Goal: Transaction & Acquisition: Purchase product/service

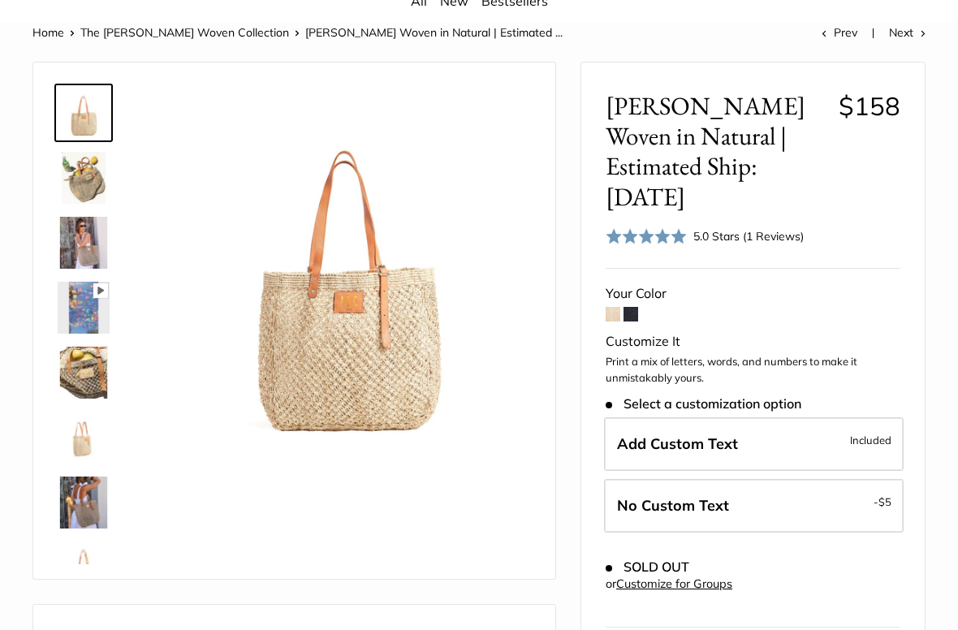
scroll to position [154, 0]
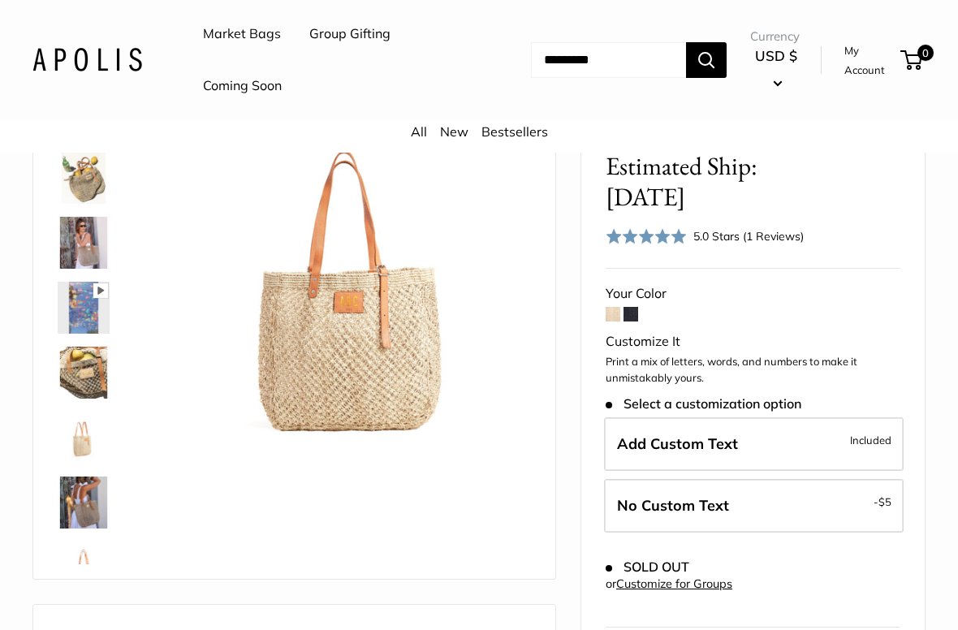
click at [631, 307] on span at bounding box center [630, 314] width 15 height 15
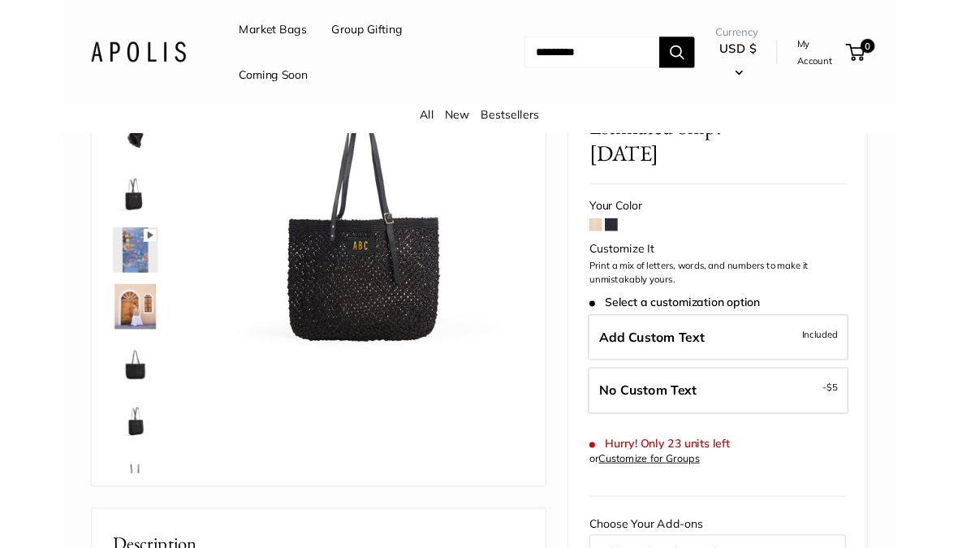
scroll to position [174, 0]
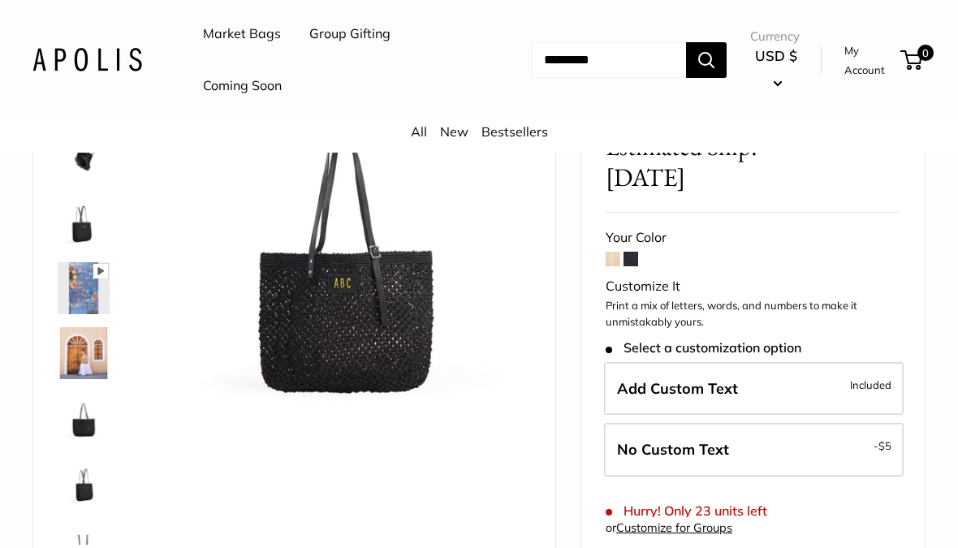
click at [84, 415] on img at bounding box center [84, 418] width 52 height 52
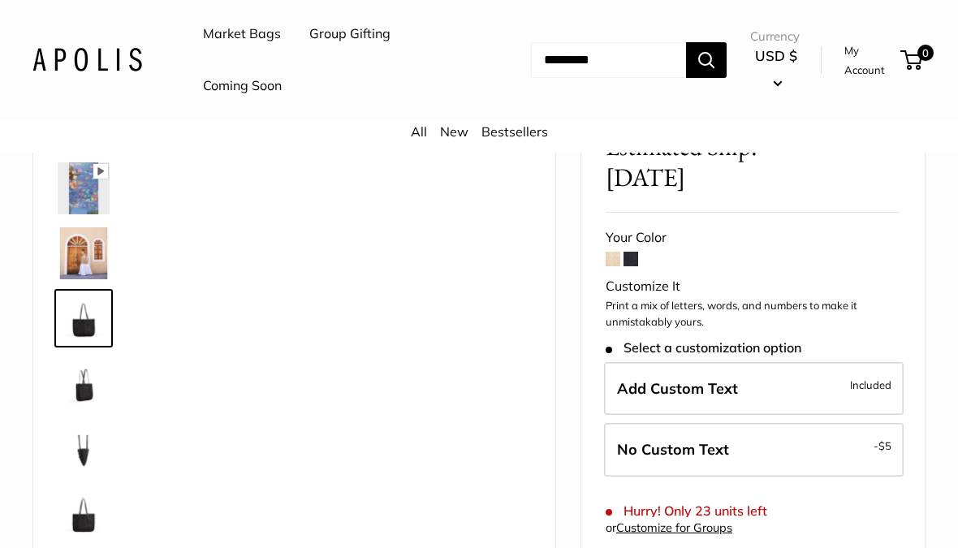
scroll to position [104, 0]
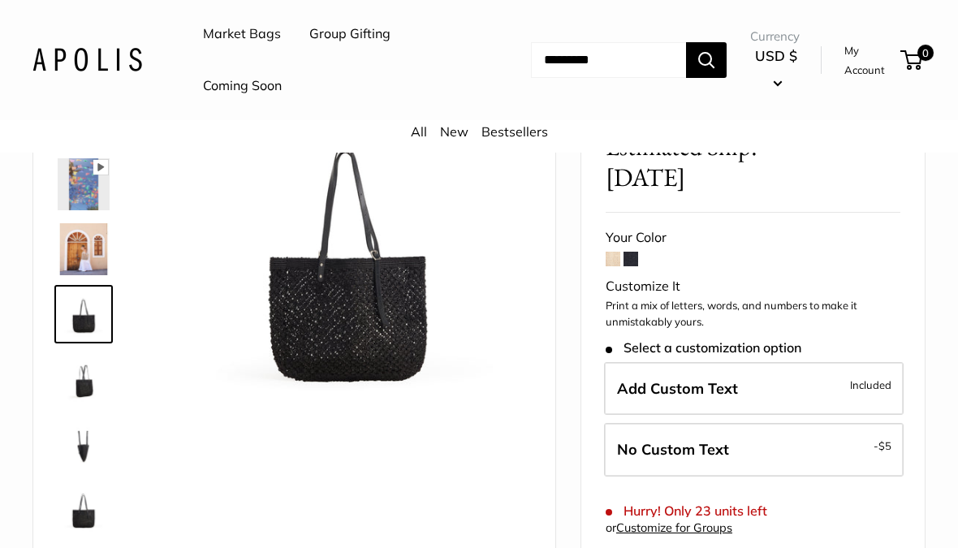
click at [90, 510] on img at bounding box center [84, 509] width 52 height 52
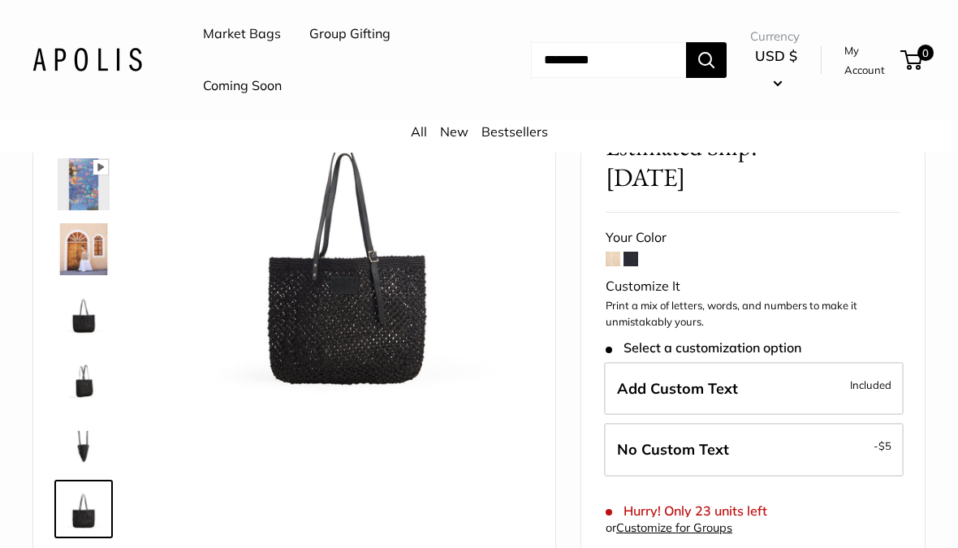
click at [98, 442] on img at bounding box center [84, 444] width 52 height 52
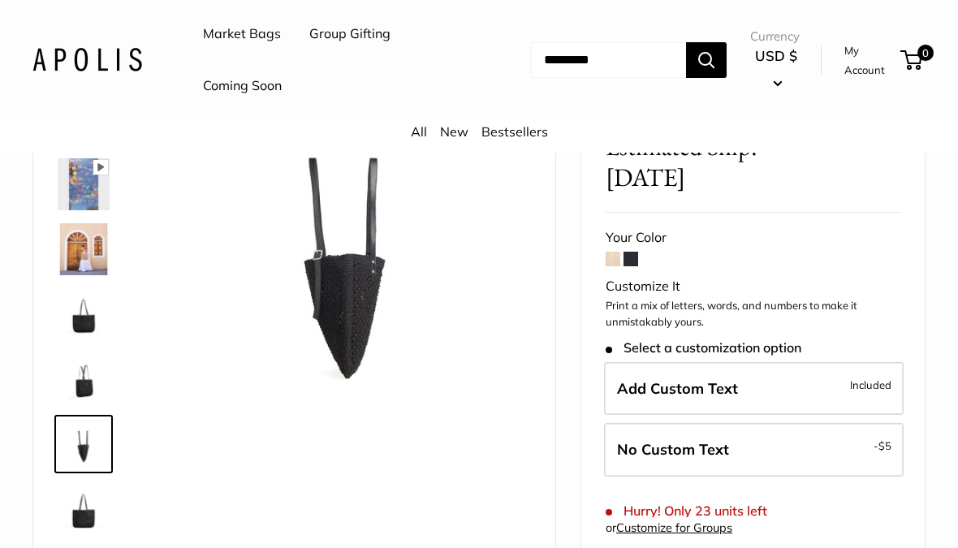
click at [98, 188] on img at bounding box center [84, 184] width 52 height 52
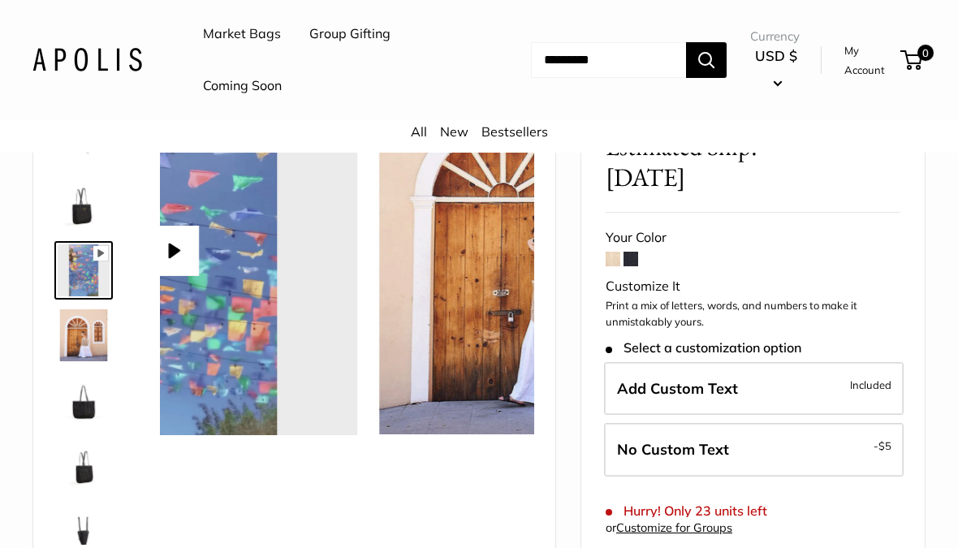
scroll to position [0, 0]
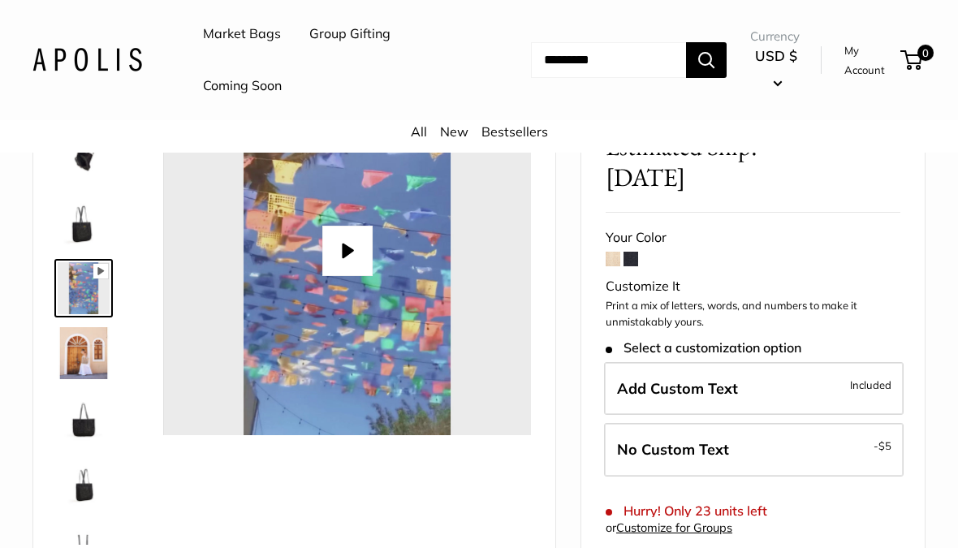
click at [249, 88] on link "Coming Soon" at bounding box center [242, 86] width 79 height 24
click at [88, 161] on img at bounding box center [84, 158] width 52 height 52
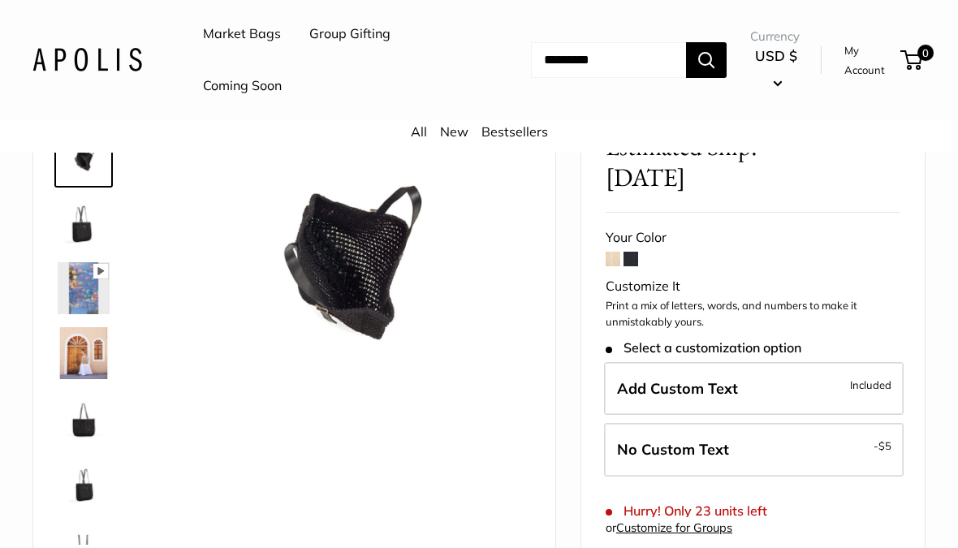
click at [367, 296] on img at bounding box center [347, 251] width 368 height 368
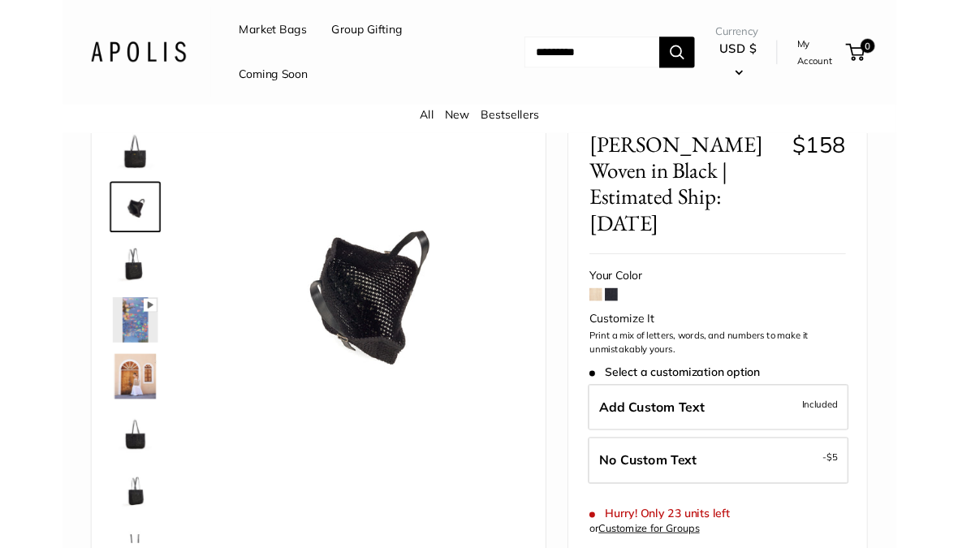
scroll to position [93, 0]
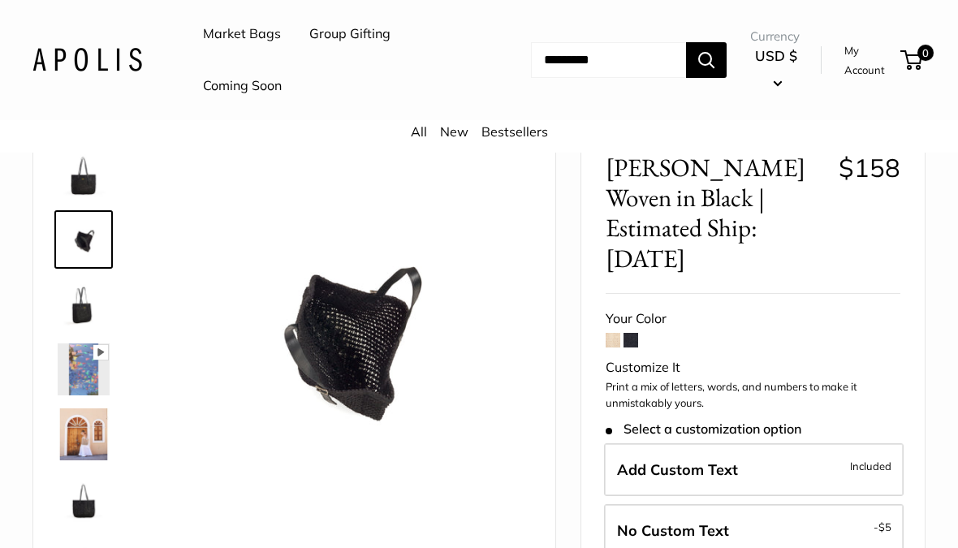
click at [372, 366] on img at bounding box center [347, 333] width 368 height 368
click at [385, 355] on img at bounding box center [347, 333] width 368 height 368
click at [384, 355] on img at bounding box center [347, 333] width 368 height 368
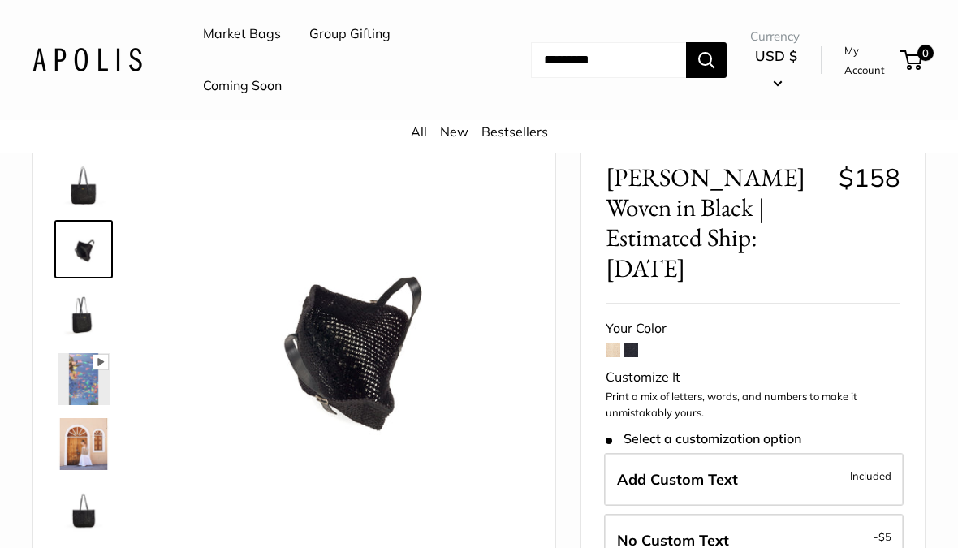
scroll to position [81, 0]
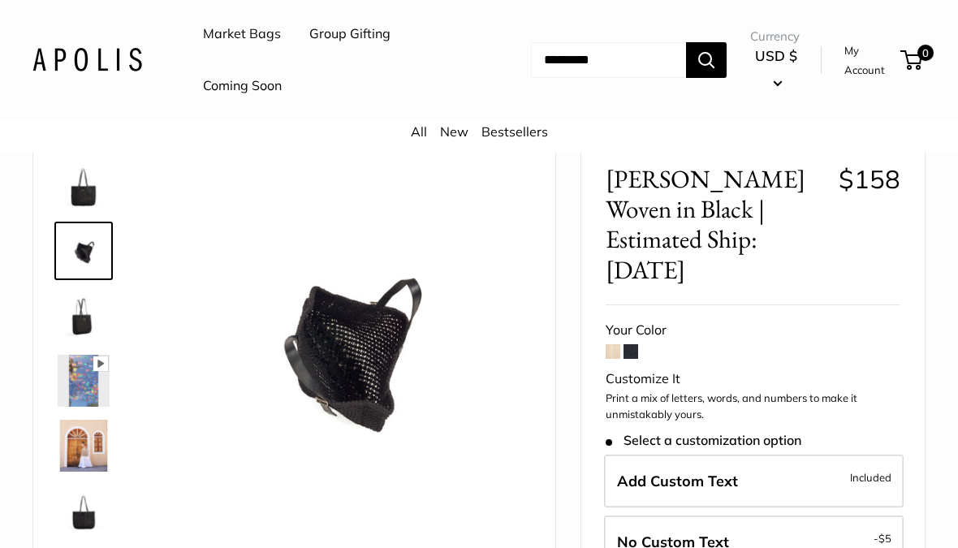
click at [93, 198] on img at bounding box center [84, 186] width 52 height 52
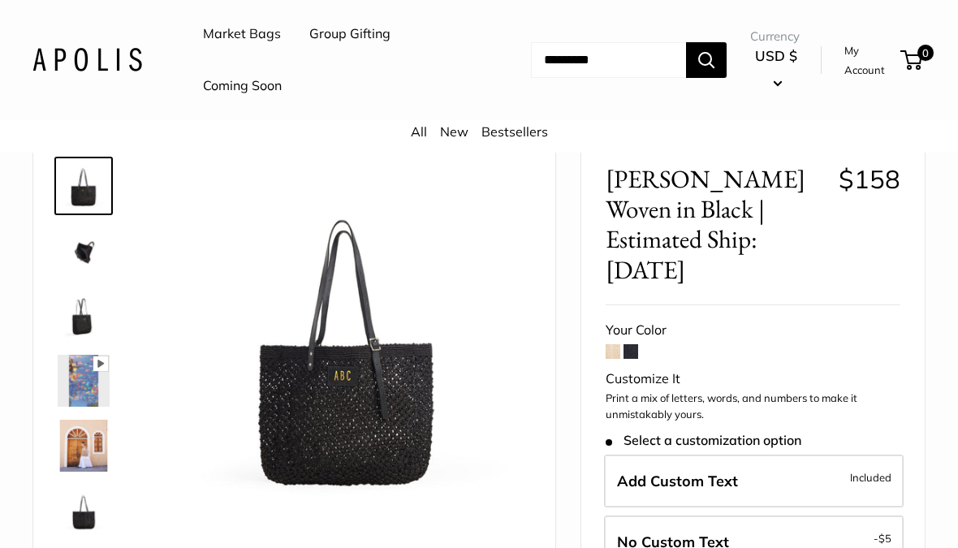
click at [613, 344] on span at bounding box center [612, 351] width 15 height 15
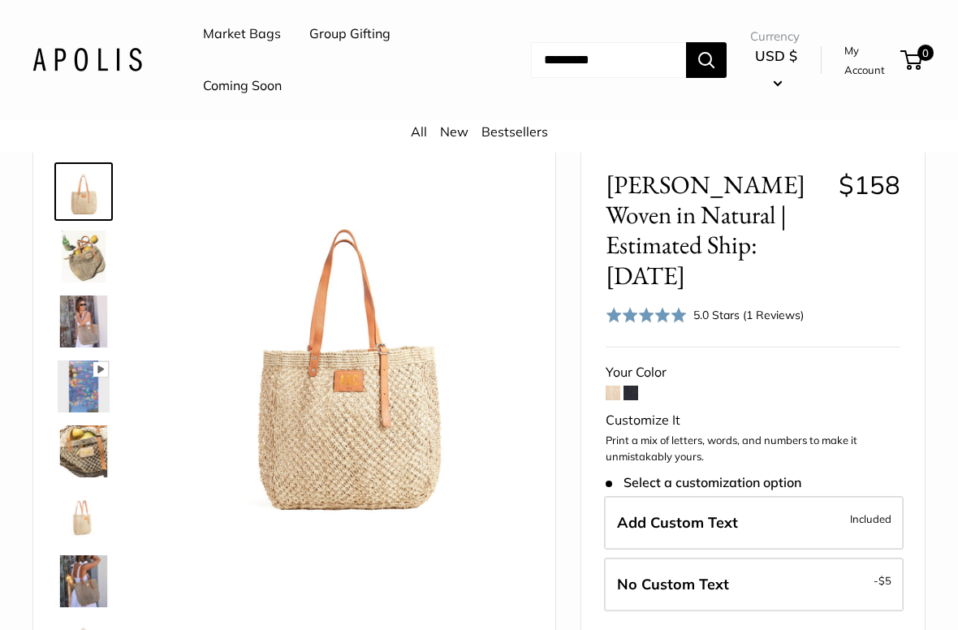
scroll to position [78, 0]
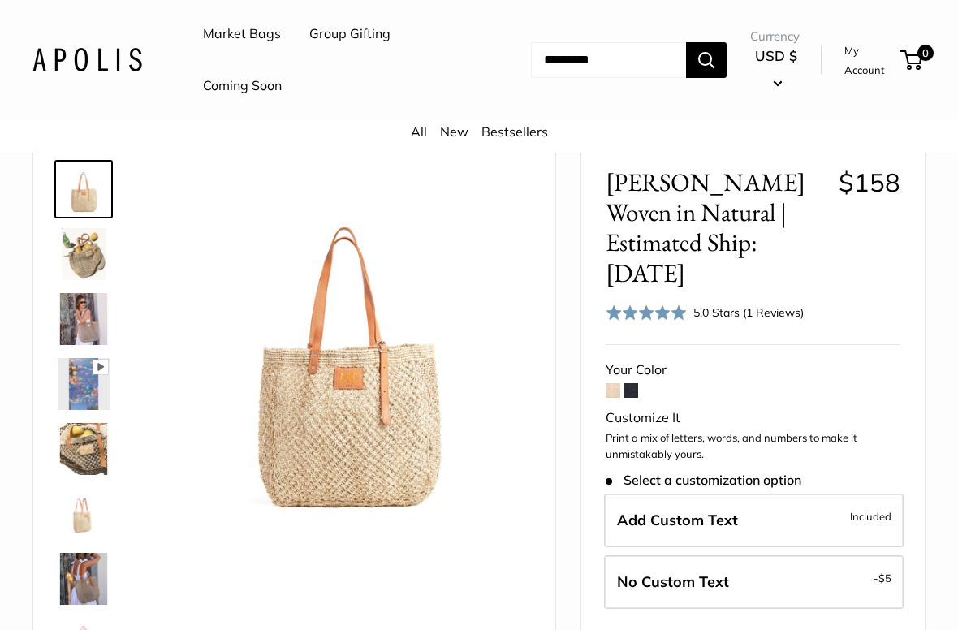
click at [89, 255] on img at bounding box center [84, 254] width 52 height 52
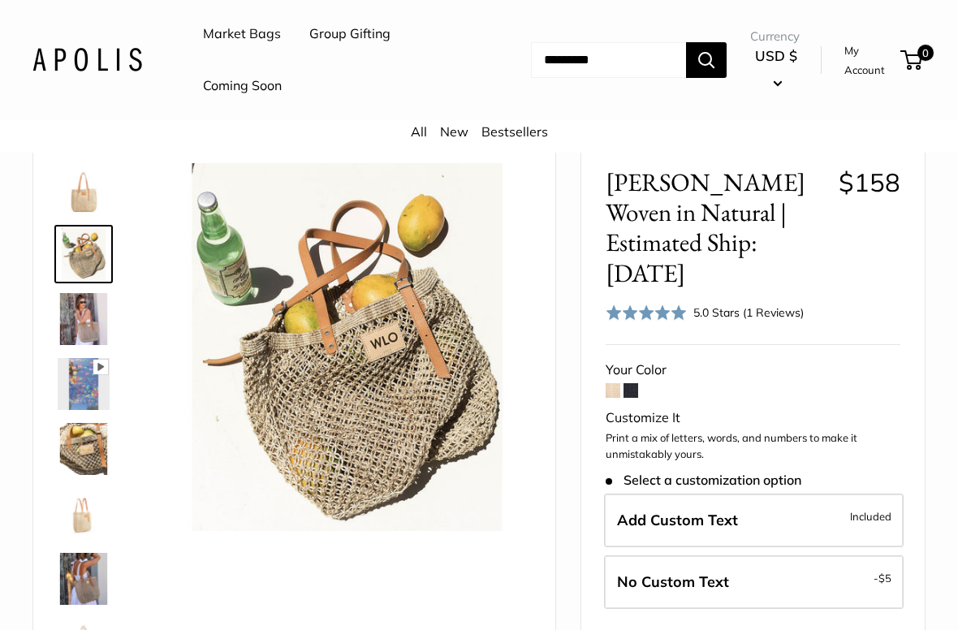
click at [87, 458] on img at bounding box center [84, 449] width 52 height 52
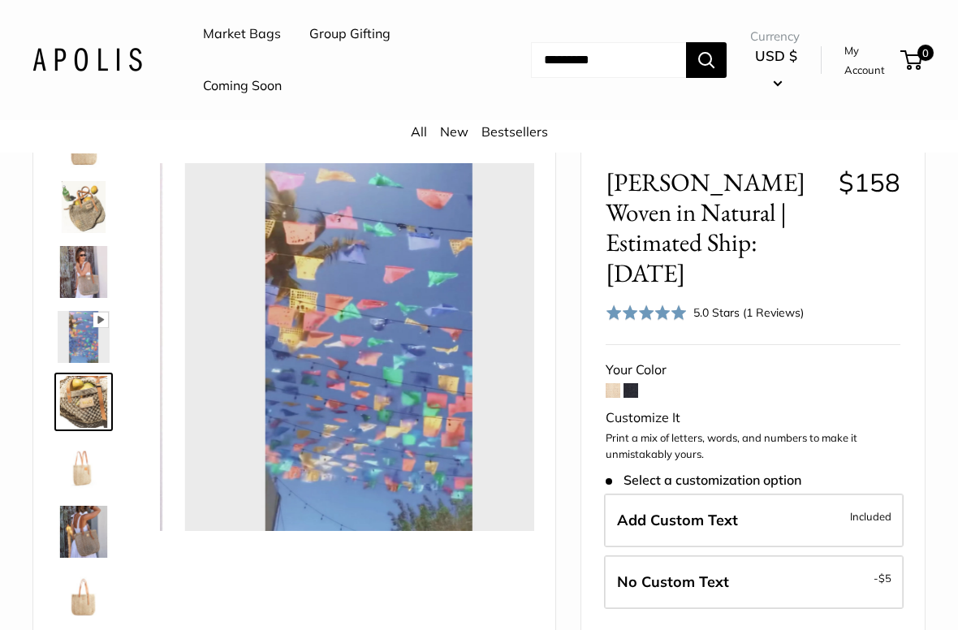
scroll to position [50, 0]
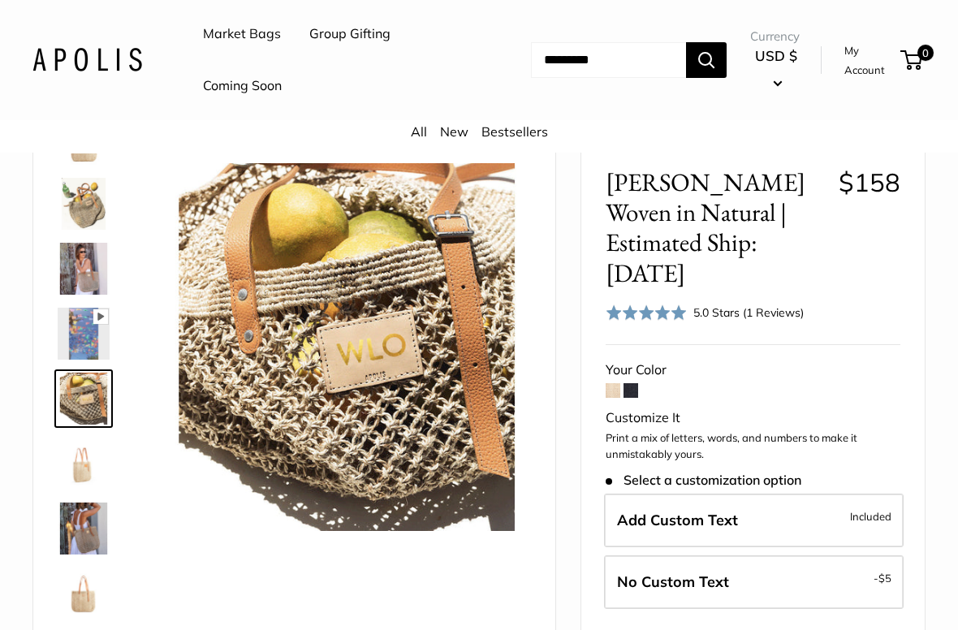
click at [86, 547] on img at bounding box center [84, 593] width 52 height 52
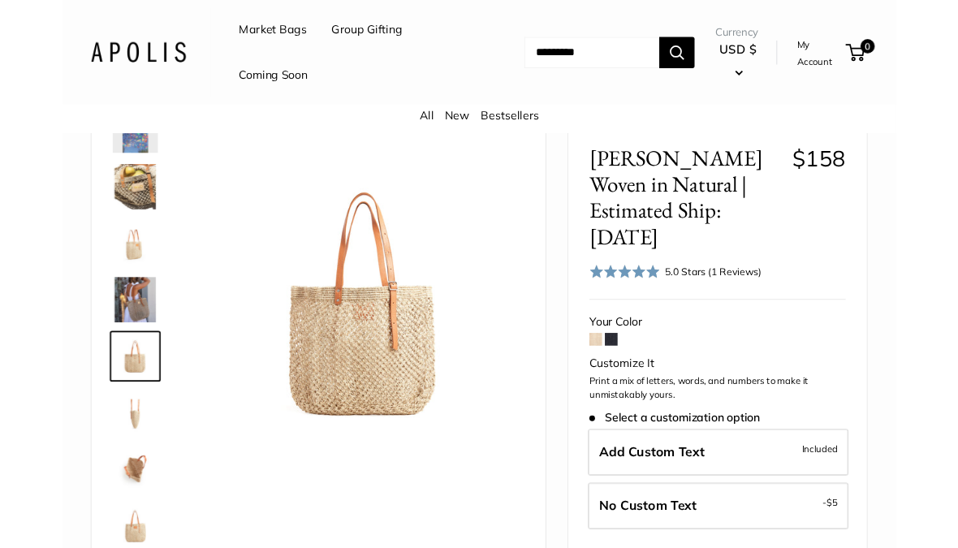
scroll to position [0, 0]
